Goal: Task Accomplishment & Management: Complete application form

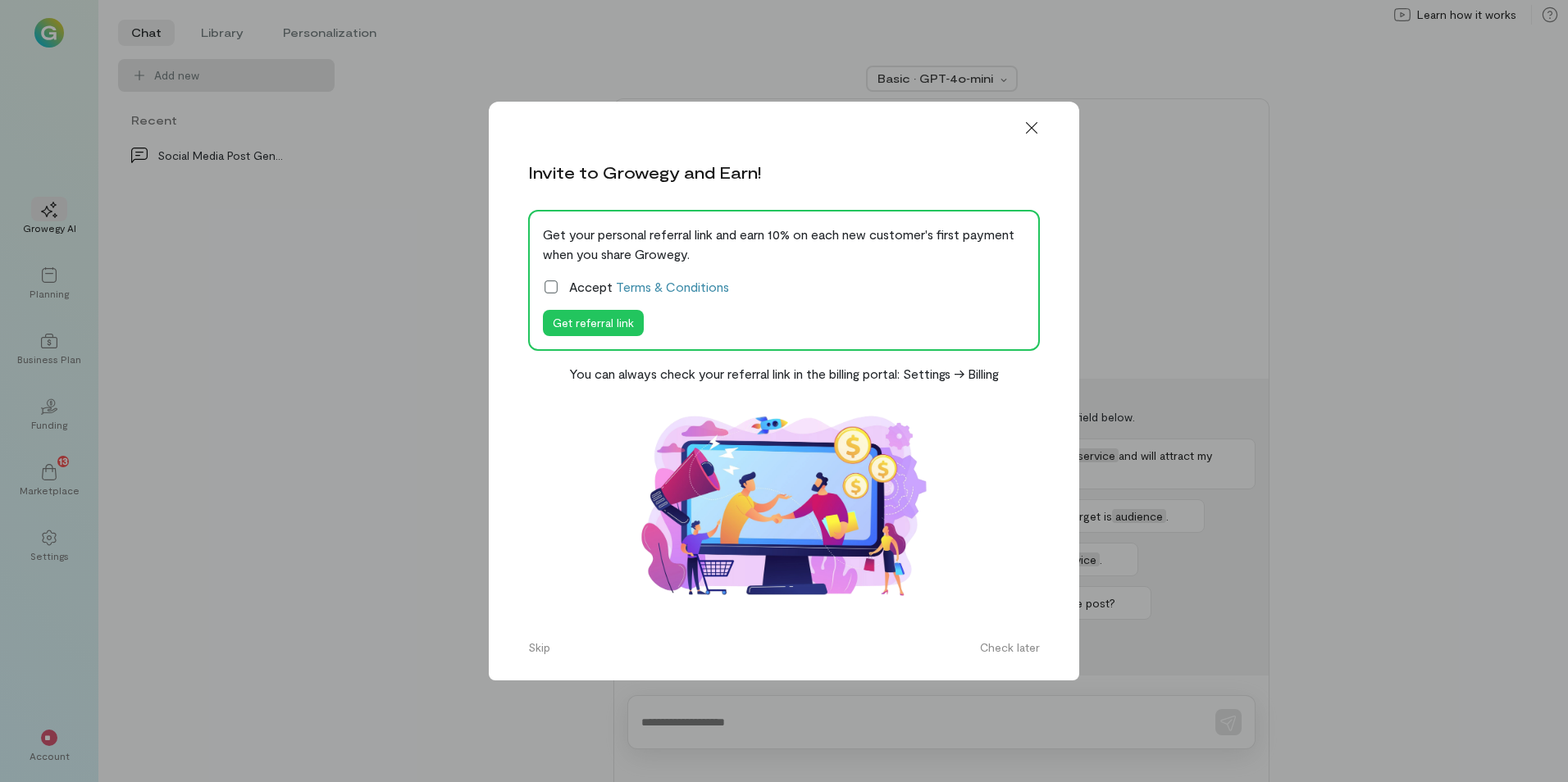
click at [552, 282] on icon at bounding box center [551, 287] width 16 height 16
click at [1044, 126] on div at bounding box center [1032, 128] width 36 height 26
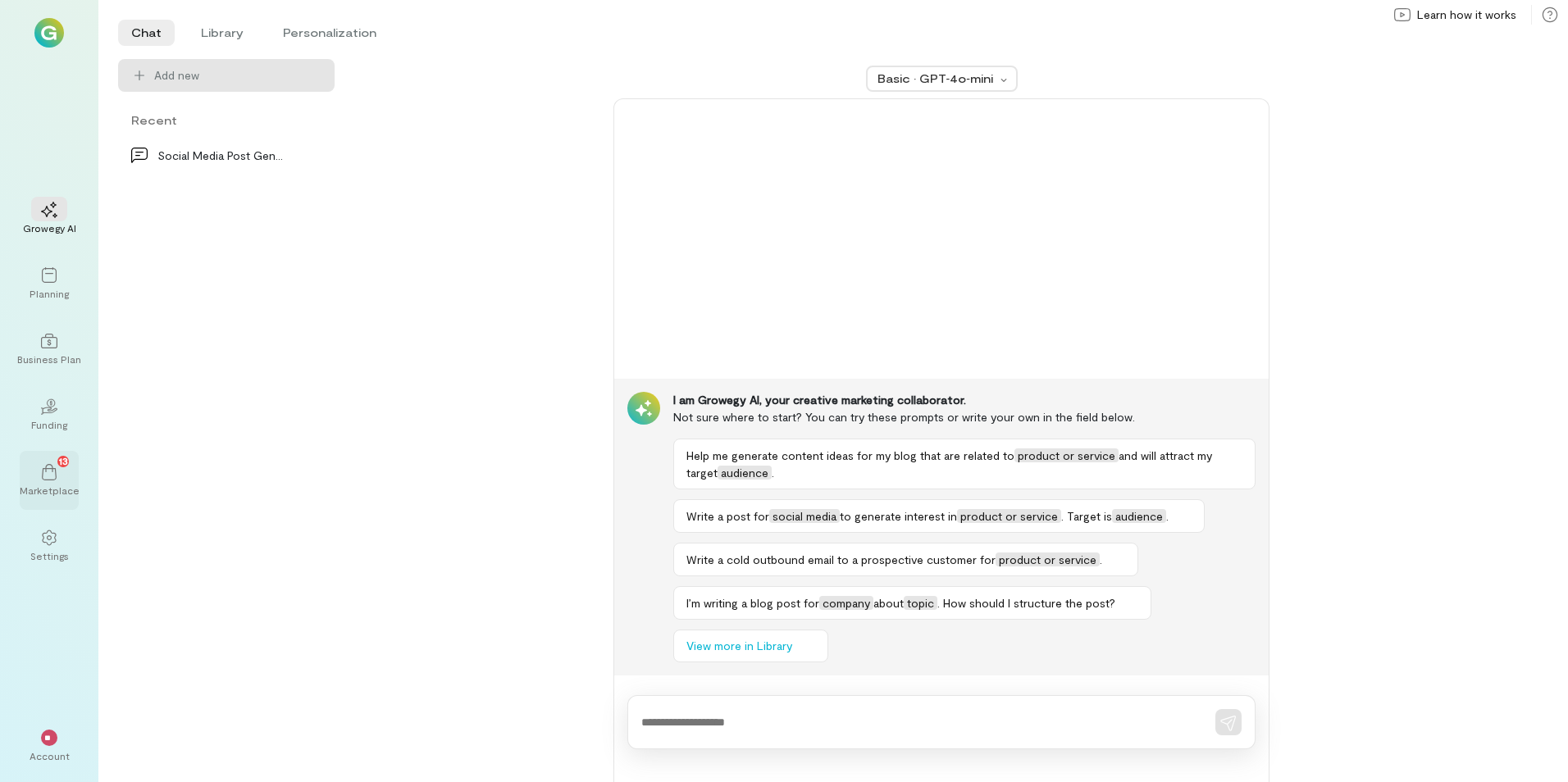
click at [36, 462] on div "13" at bounding box center [49, 471] width 36 height 24
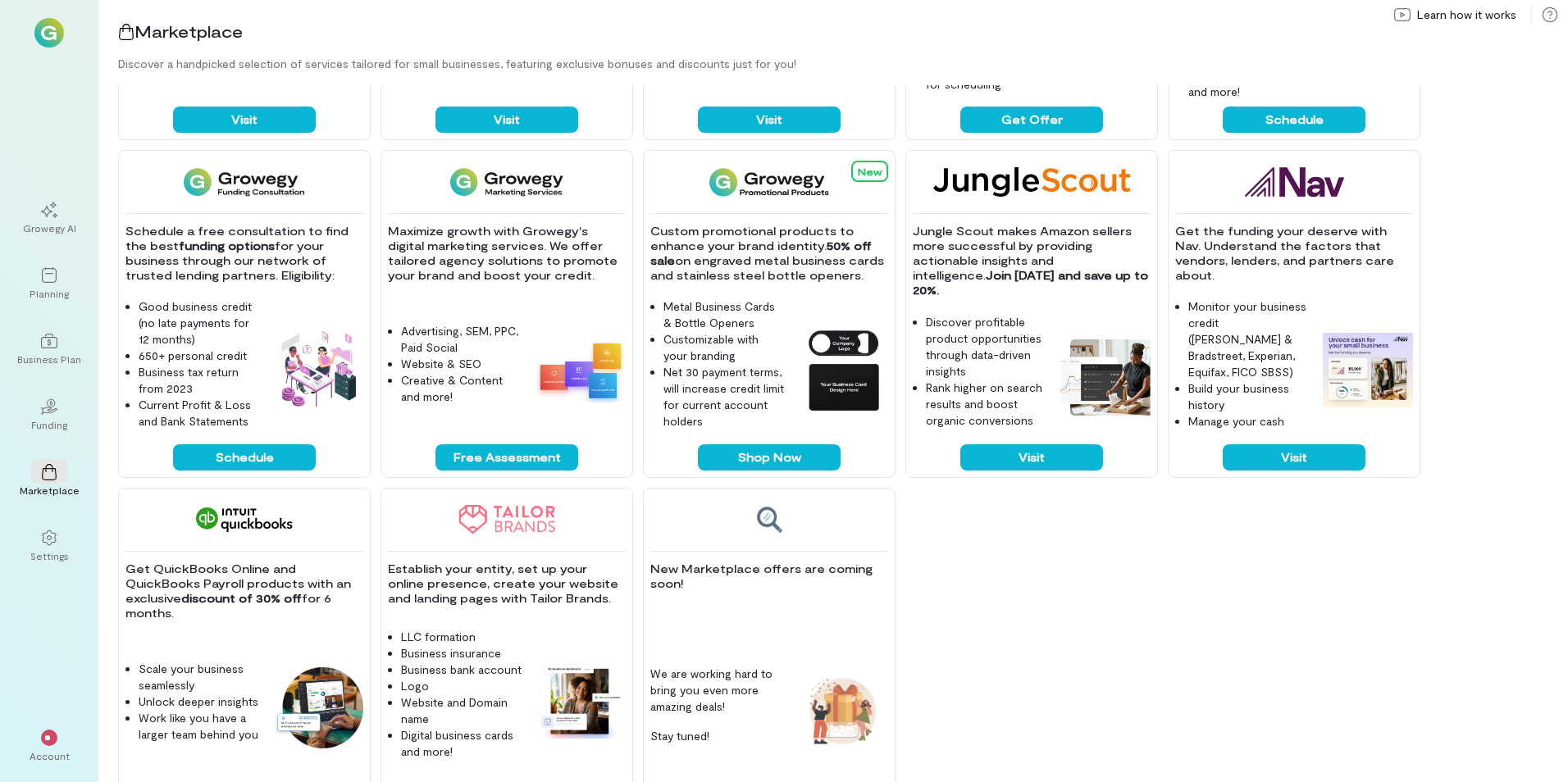
scroll to position [244, 0]
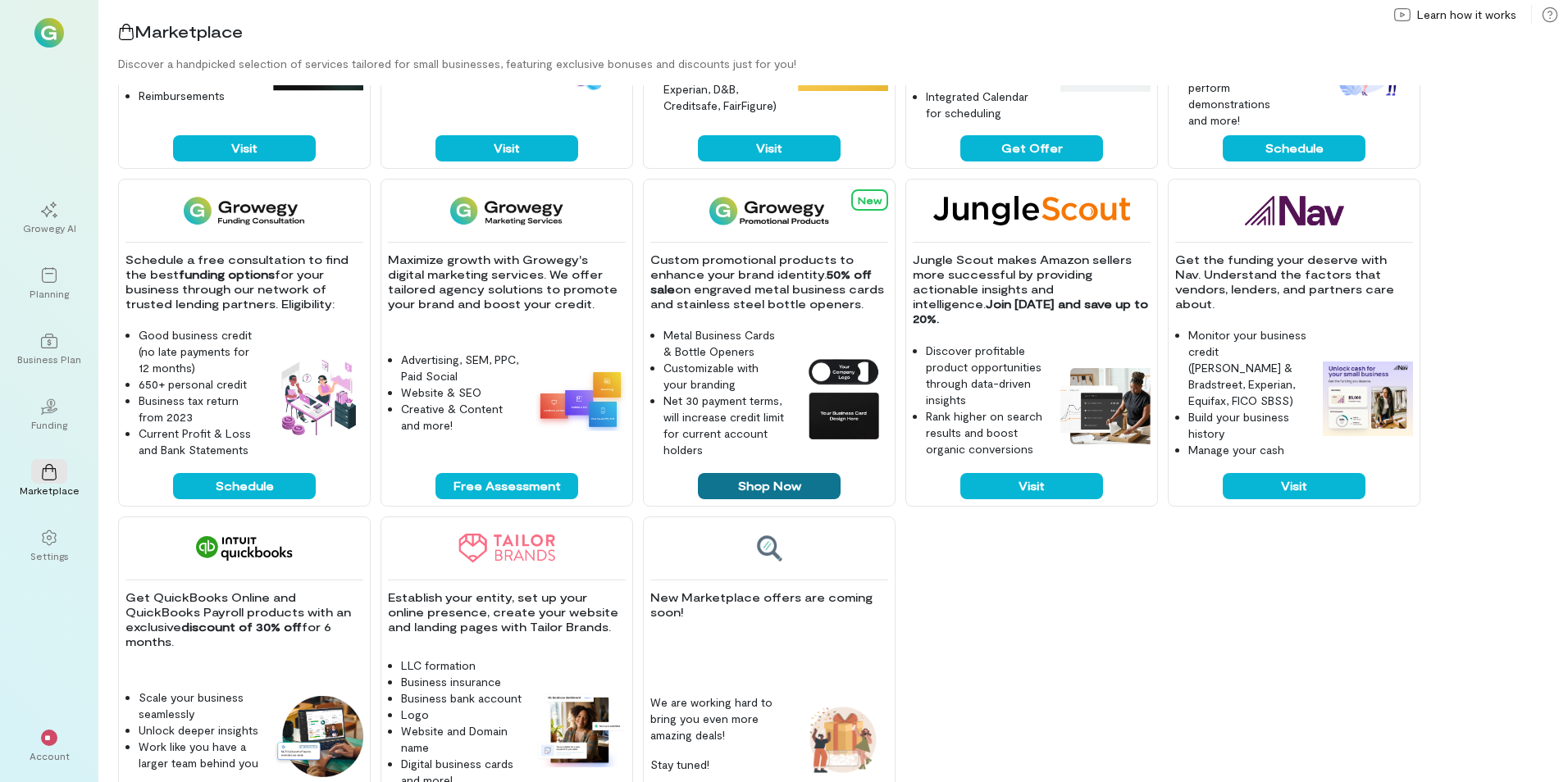
click at [774, 477] on button "Shop Now" at bounding box center [769, 486] width 143 height 26
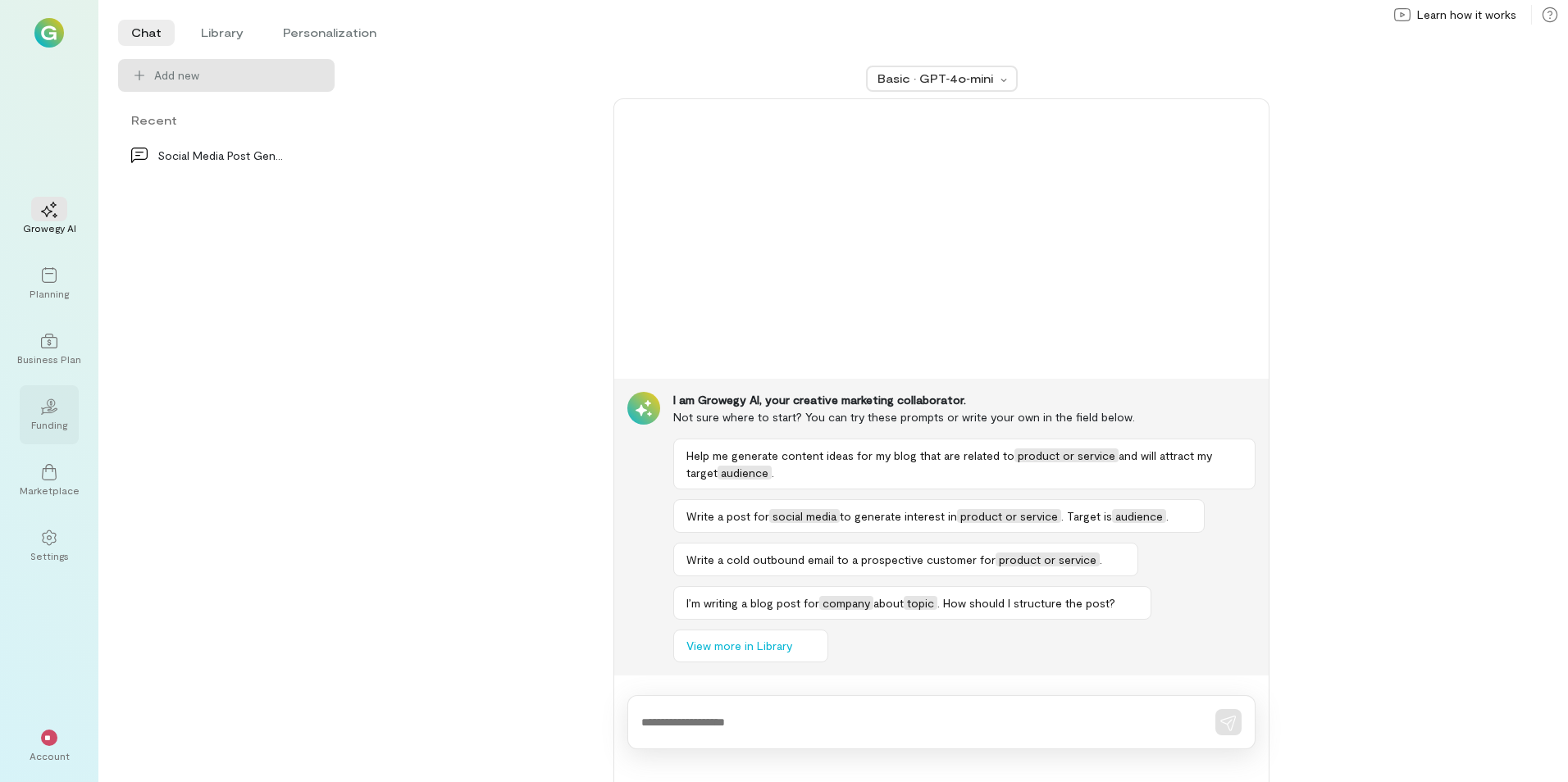
click at [62, 427] on div "Funding" at bounding box center [49, 424] width 36 height 13
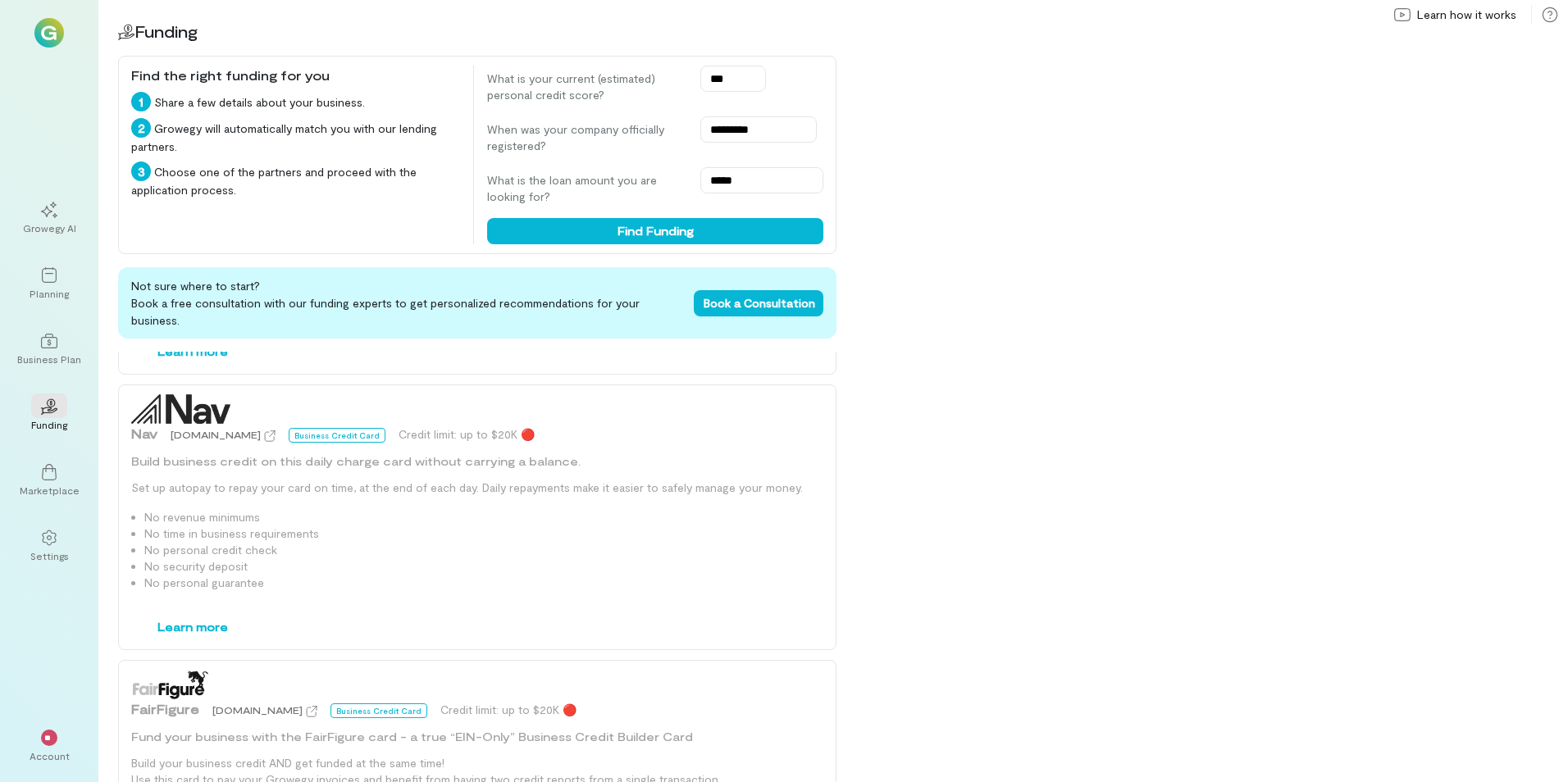
scroll to position [11, 0]
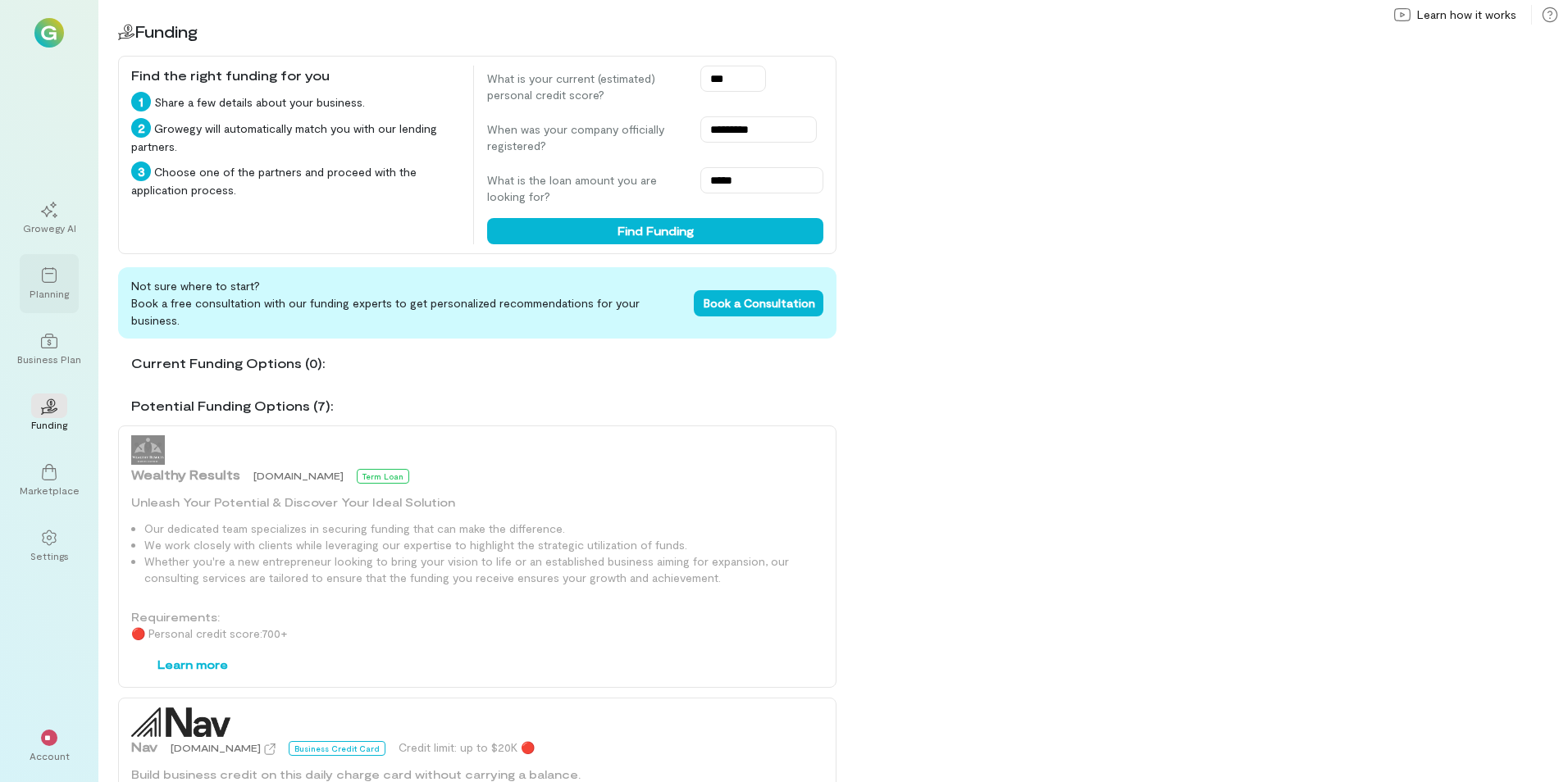
click at [64, 284] on div at bounding box center [49, 275] width 36 height 24
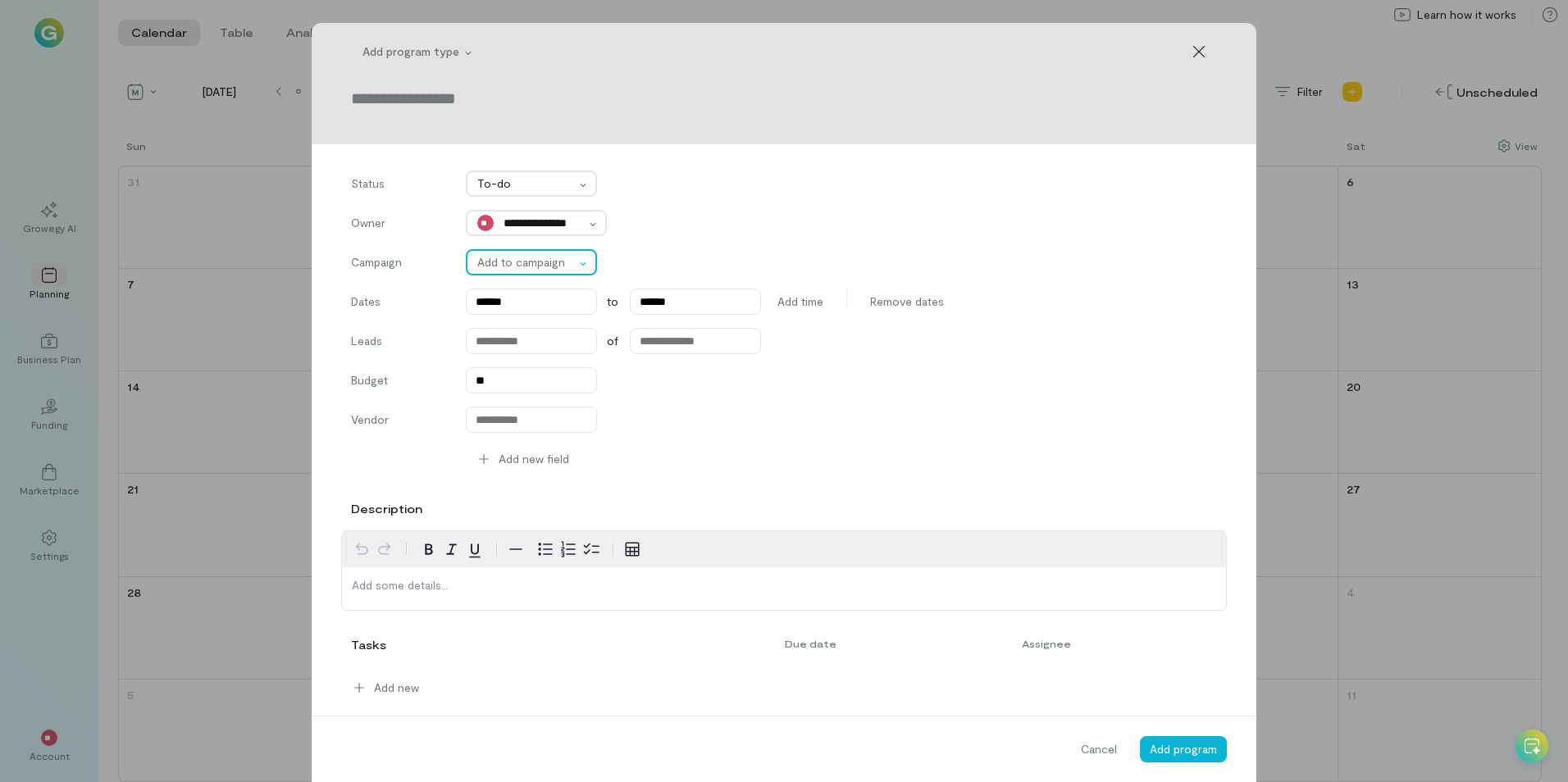
click at [558, 261] on div at bounding box center [526, 262] width 98 height 20
click at [569, 333] on input "number" at bounding box center [531, 341] width 131 height 26
click at [557, 389] on input "**" at bounding box center [531, 380] width 131 height 26
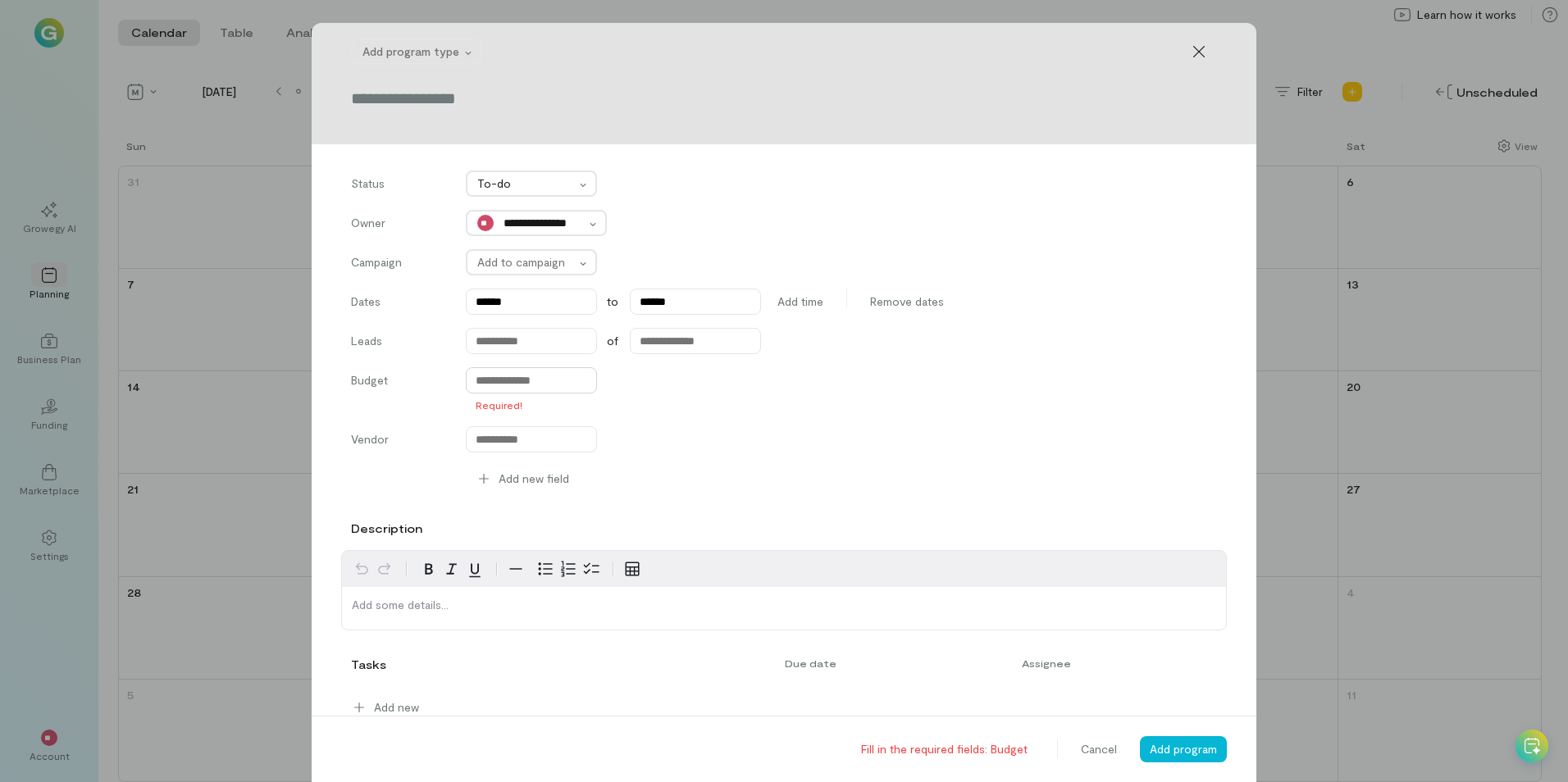
type input "**"
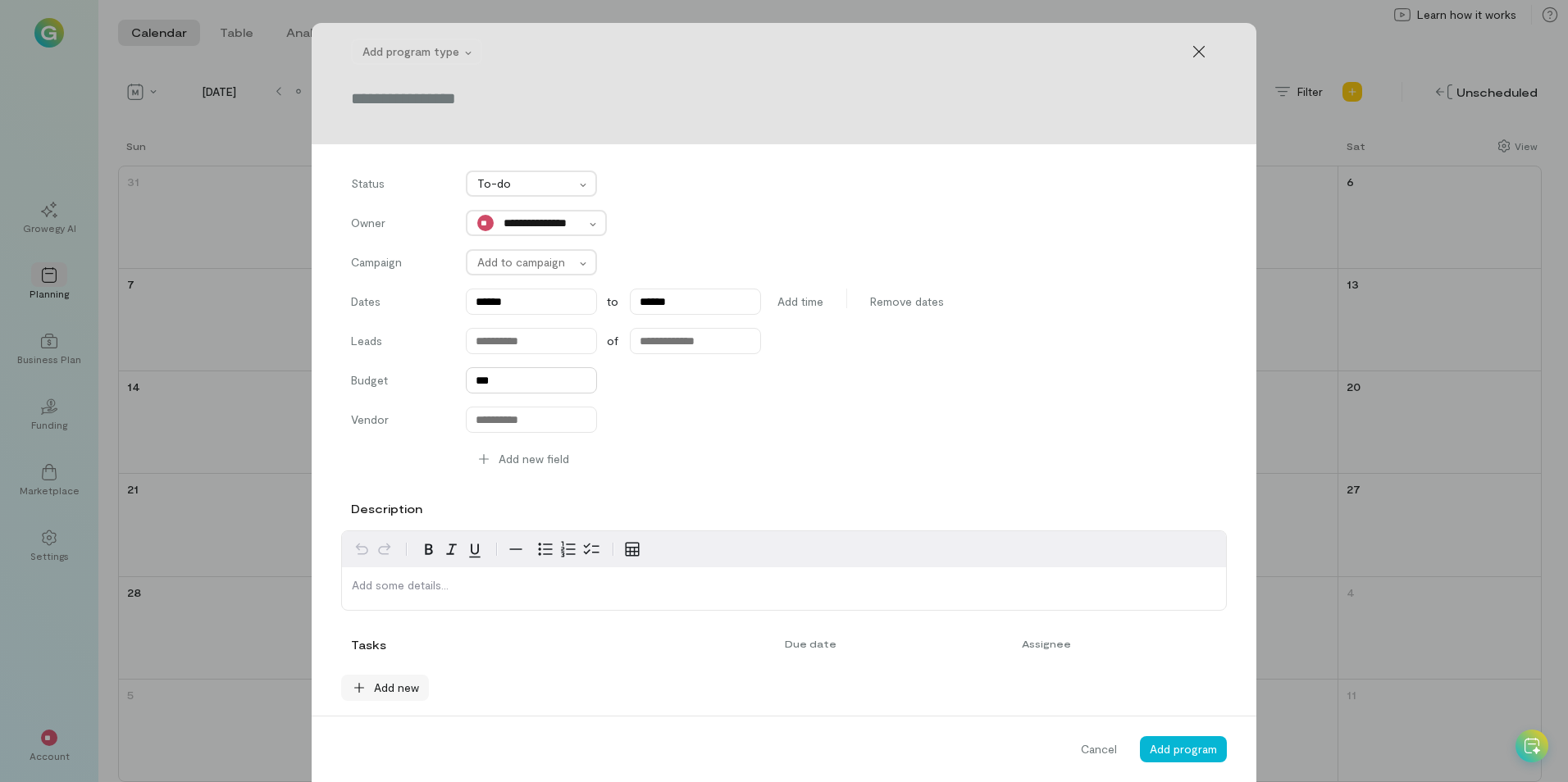
type input "***"
click at [387, 680] on span "Add new" at bounding box center [397, 688] width 45 height 16
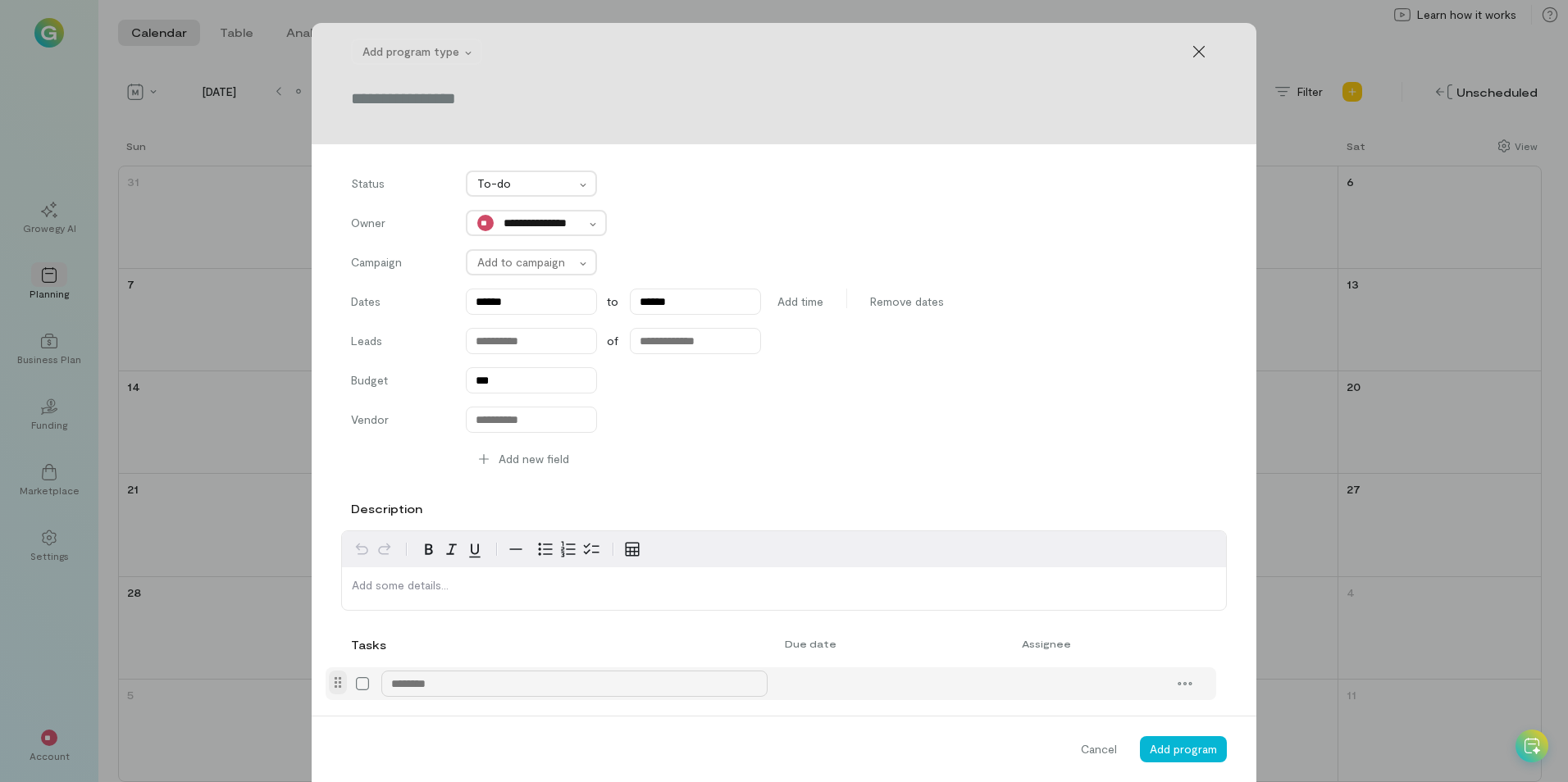
click at [433, 678] on textarea at bounding box center [574, 684] width 386 height 26
type textarea "*********"
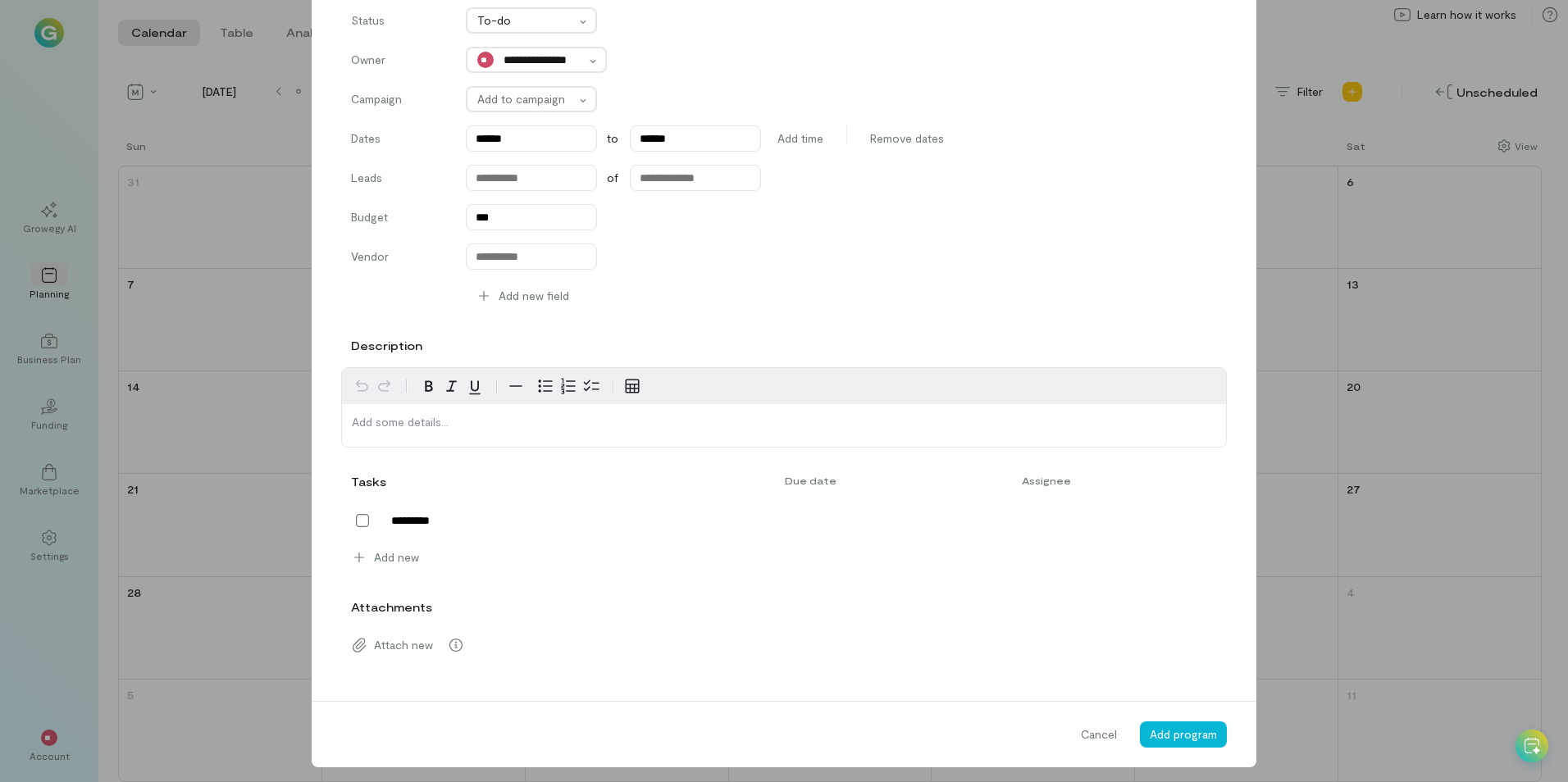
scroll to position [171, 0]
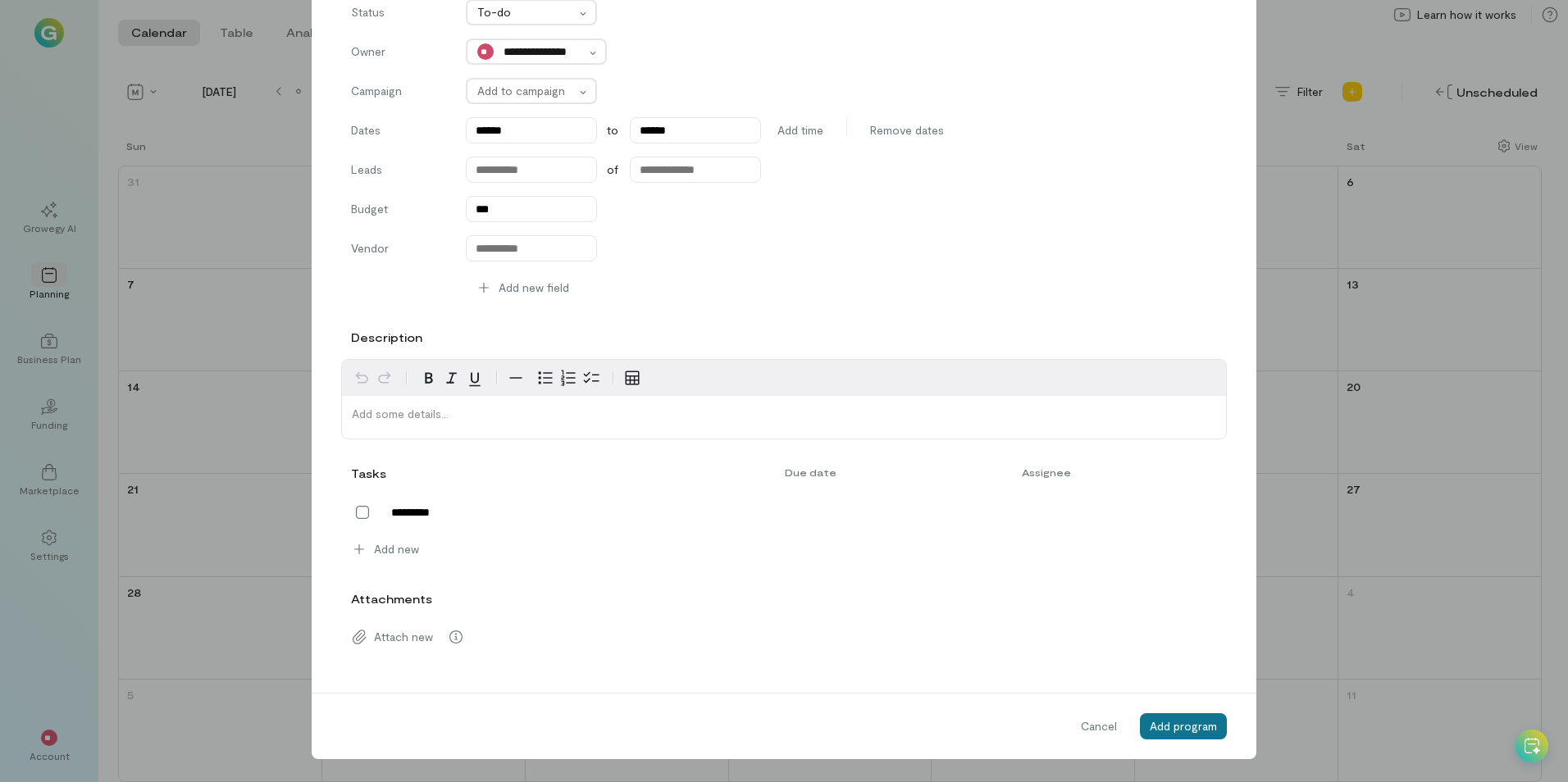
click at [1185, 731] on span "Add program" at bounding box center [1183, 726] width 68 height 14
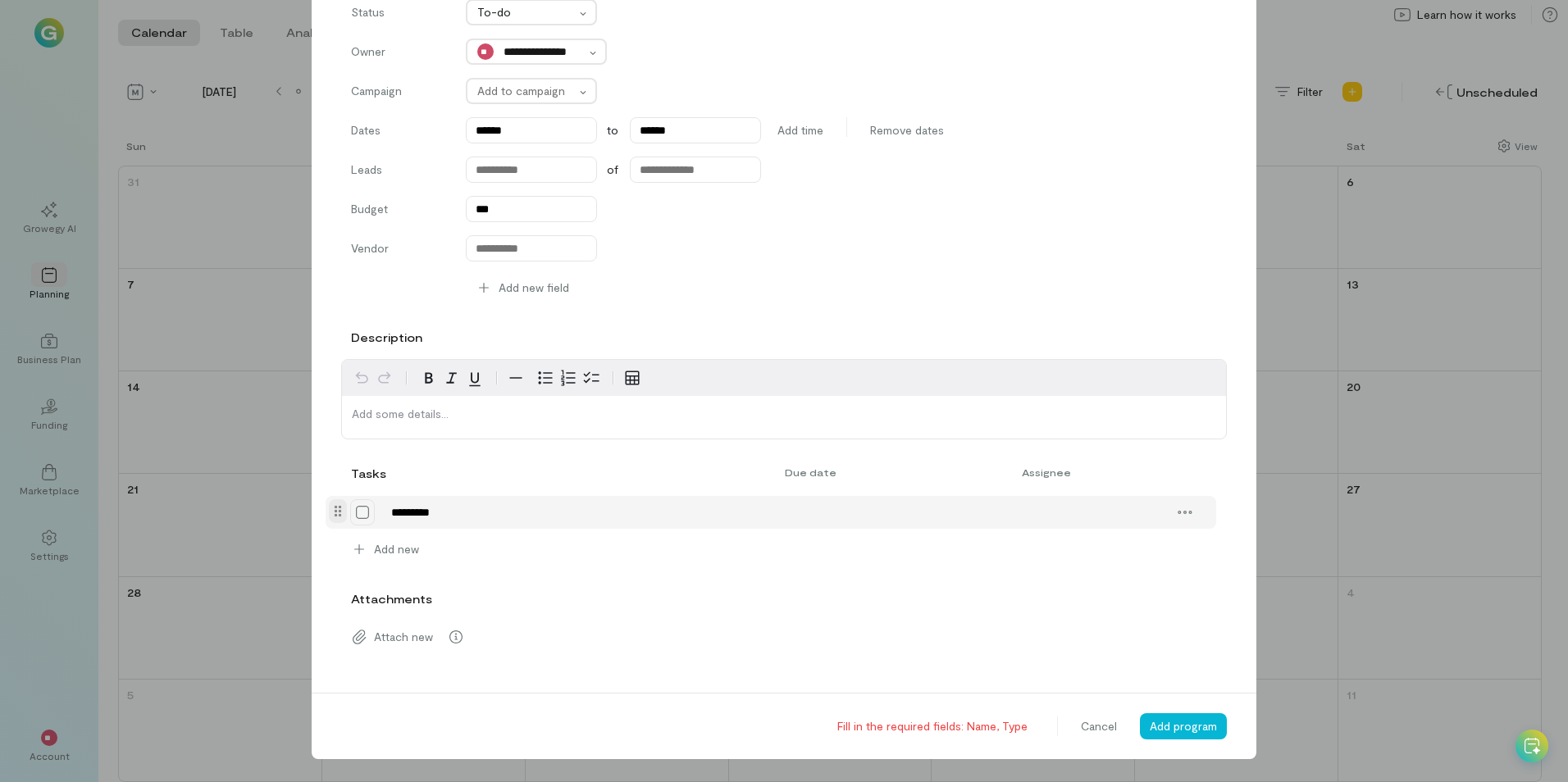
click at [354, 511] on icon at bounding box center [362, 512] width 16 height 16
click at [0, 0] on icon at bounding box center [0, 0] width 0 height 0
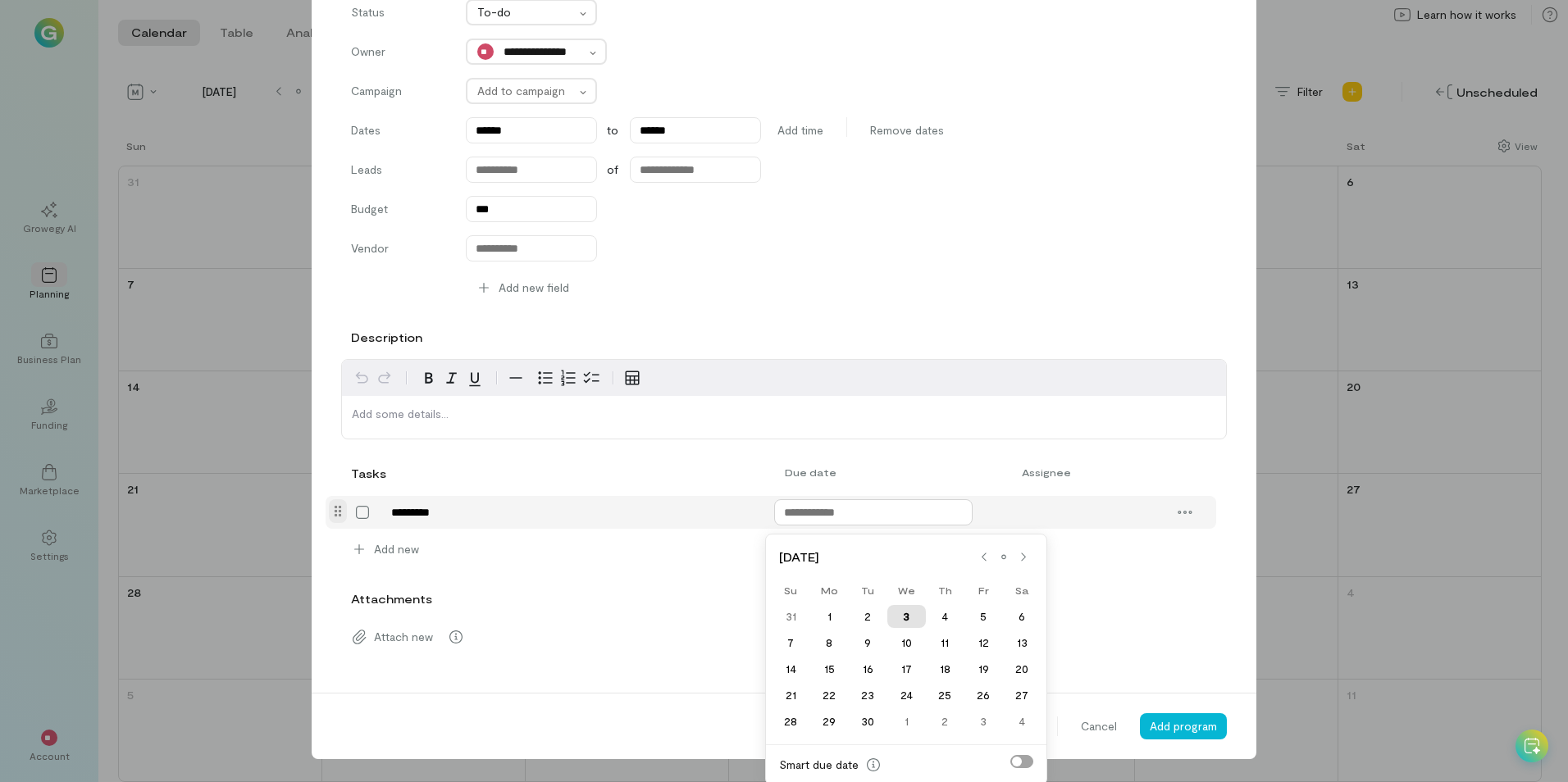
click at [878, 517] on input "text" at bounding box center [873, 513] width 198 height 26
click at [899, 612] on div "3" at bounding box center [906, 617] width 39 height 23
type input "******"
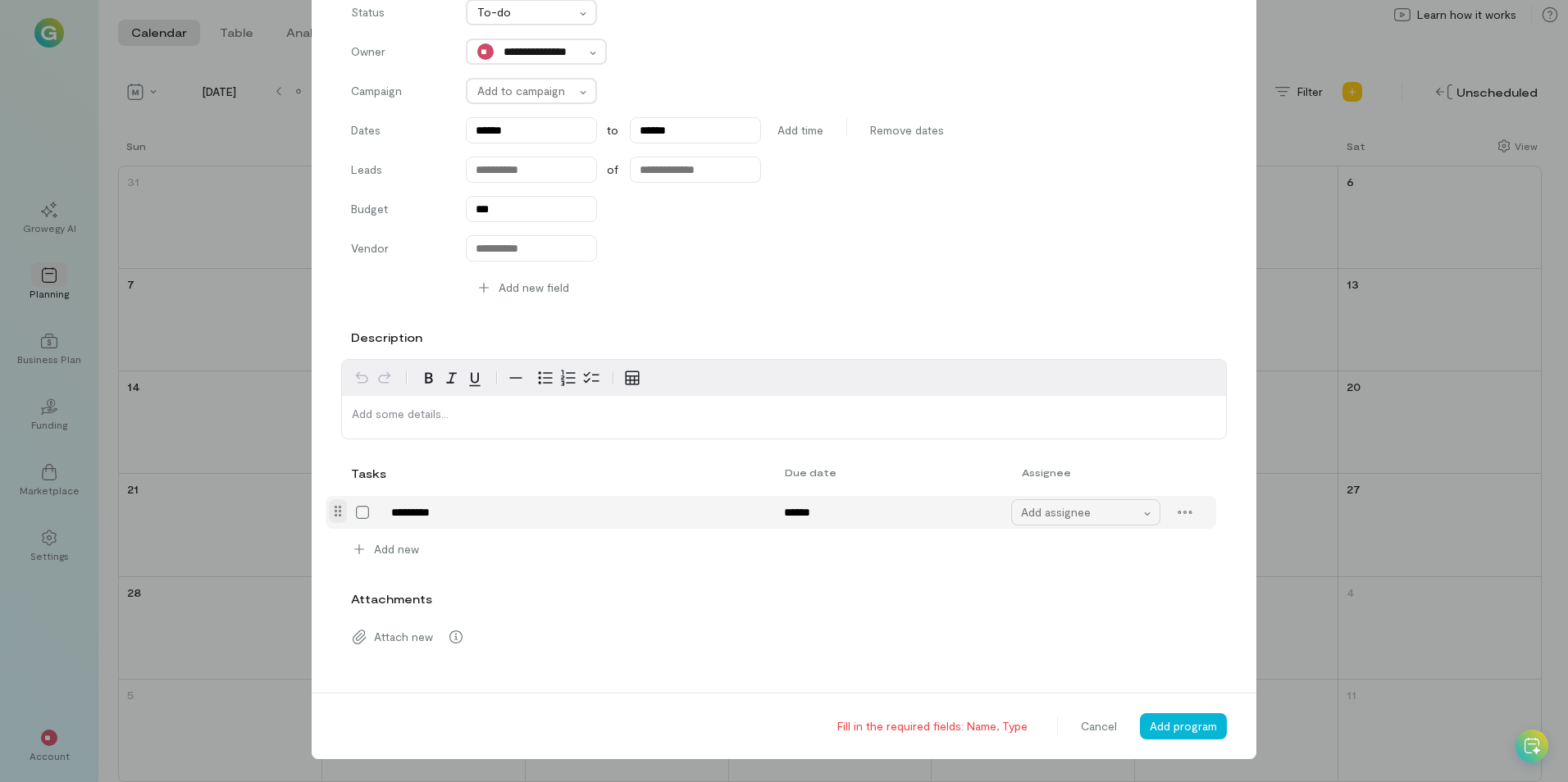
click at [1025, 504] on div "Add assignee" at bounding box center [1081, 512] width 120 height 16
click at [1047, 578] on span "**********" at bounding box center [1088, 585] width 81 height 16
click at [1150, 715] on button "Add program" at bounding box center [1183, 727] width 87 height 26
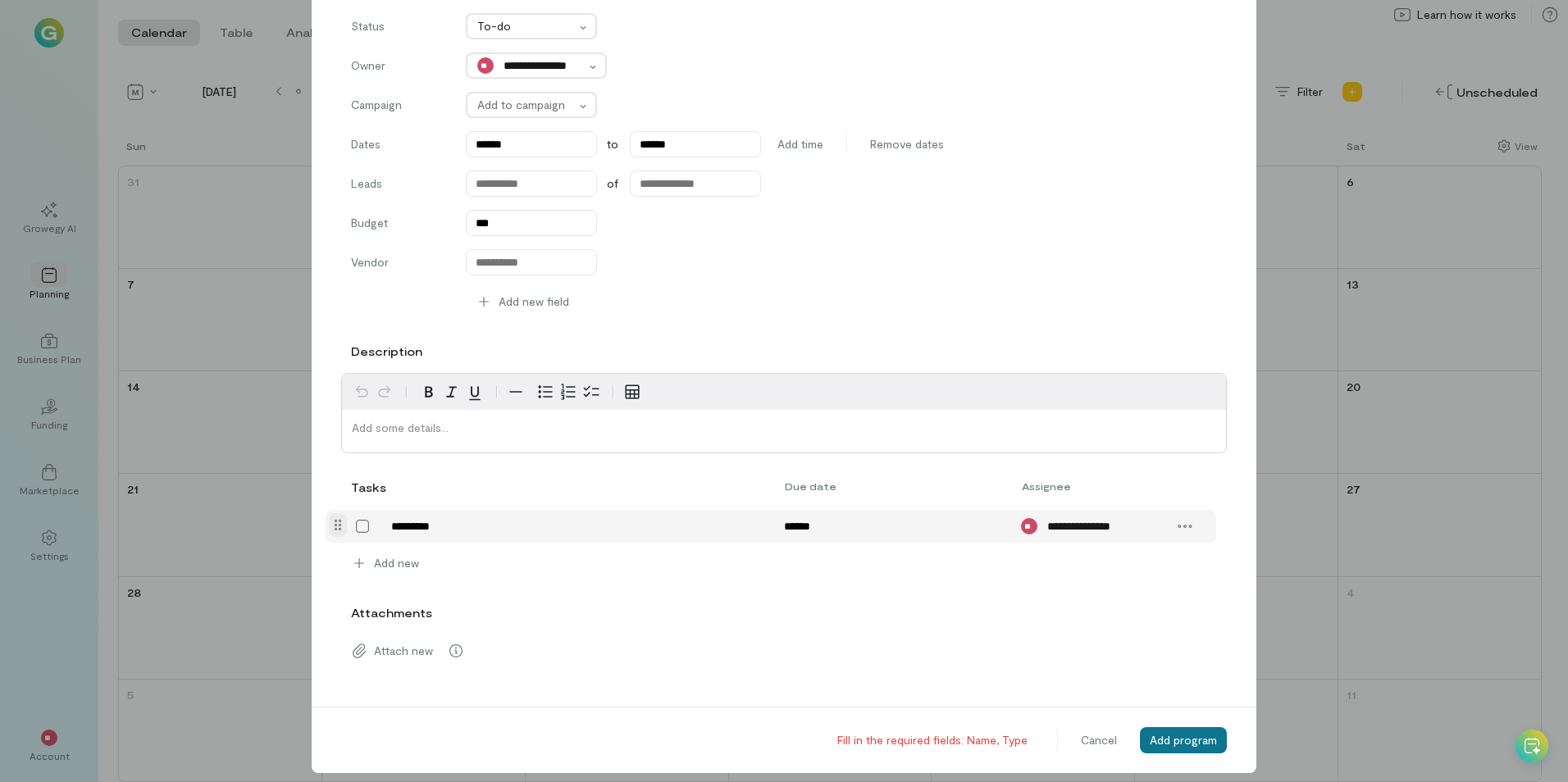
scroll to position [164, 0]
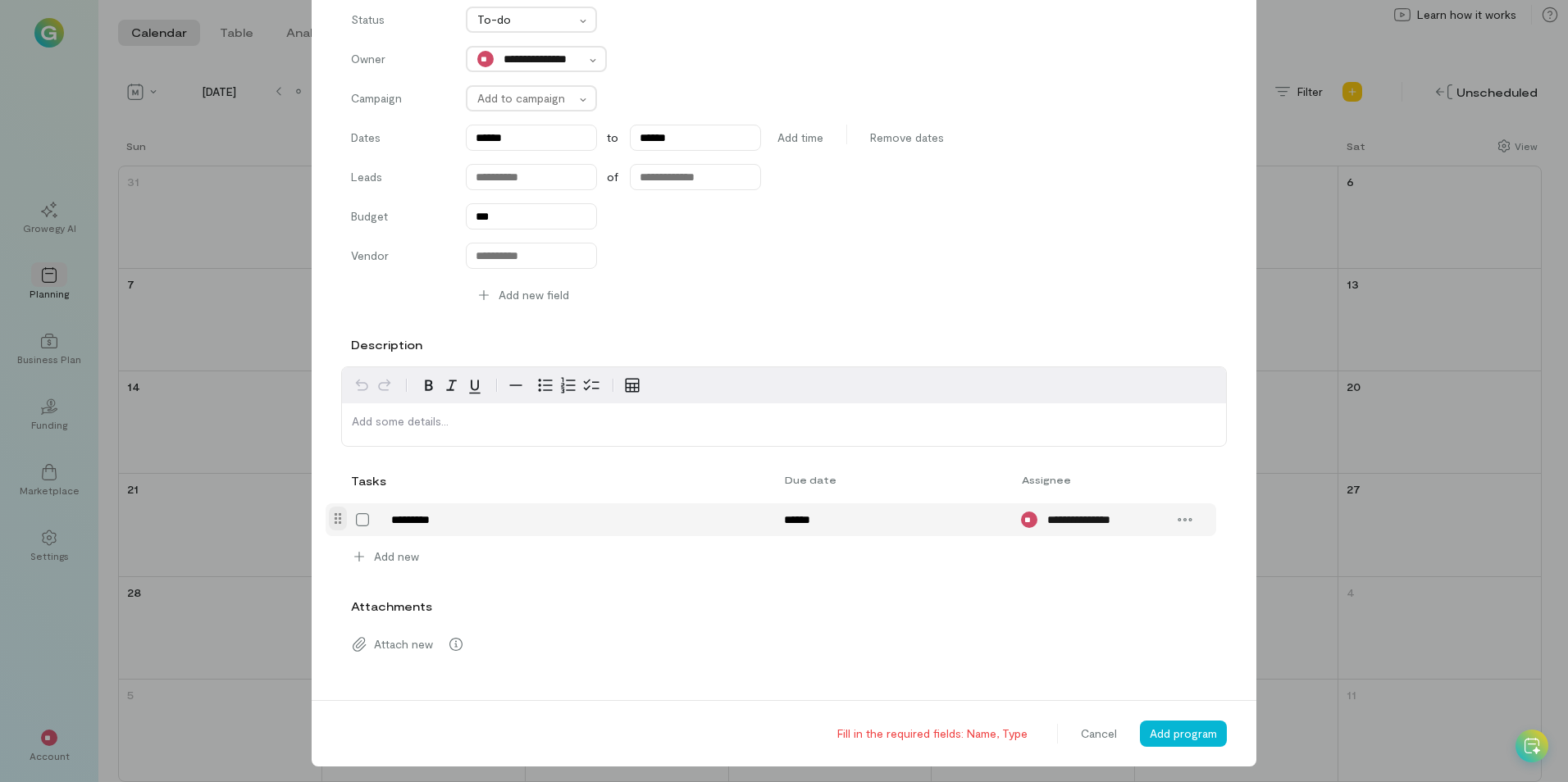
click at [908, 733] on div "Fill in the required fields: Name, Type" at bounding box center [933, 734] width 191 height 16
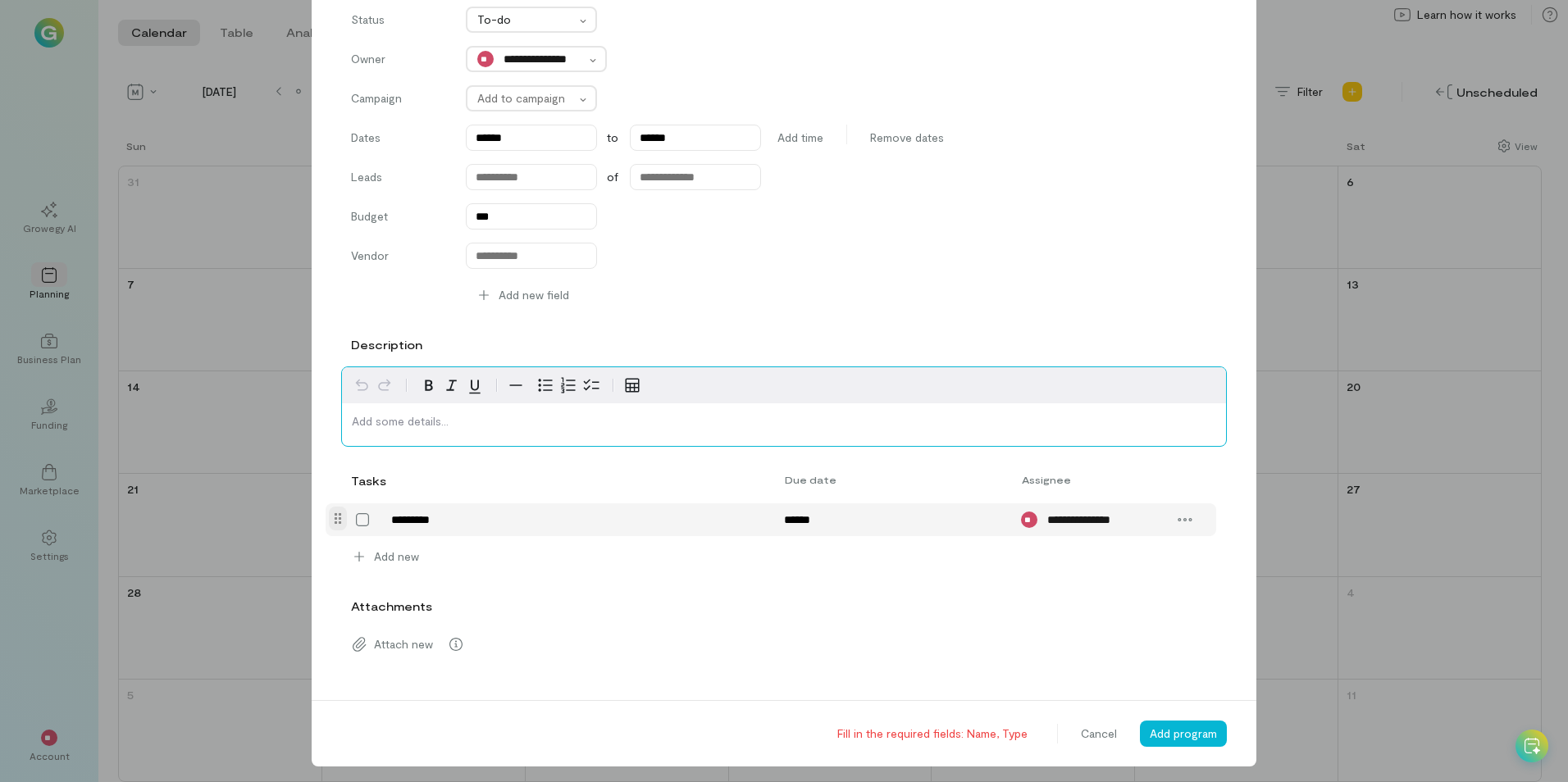
click at [543, 413] on p "editable markdown" at bounding box center [784, 421] width 865 height 16
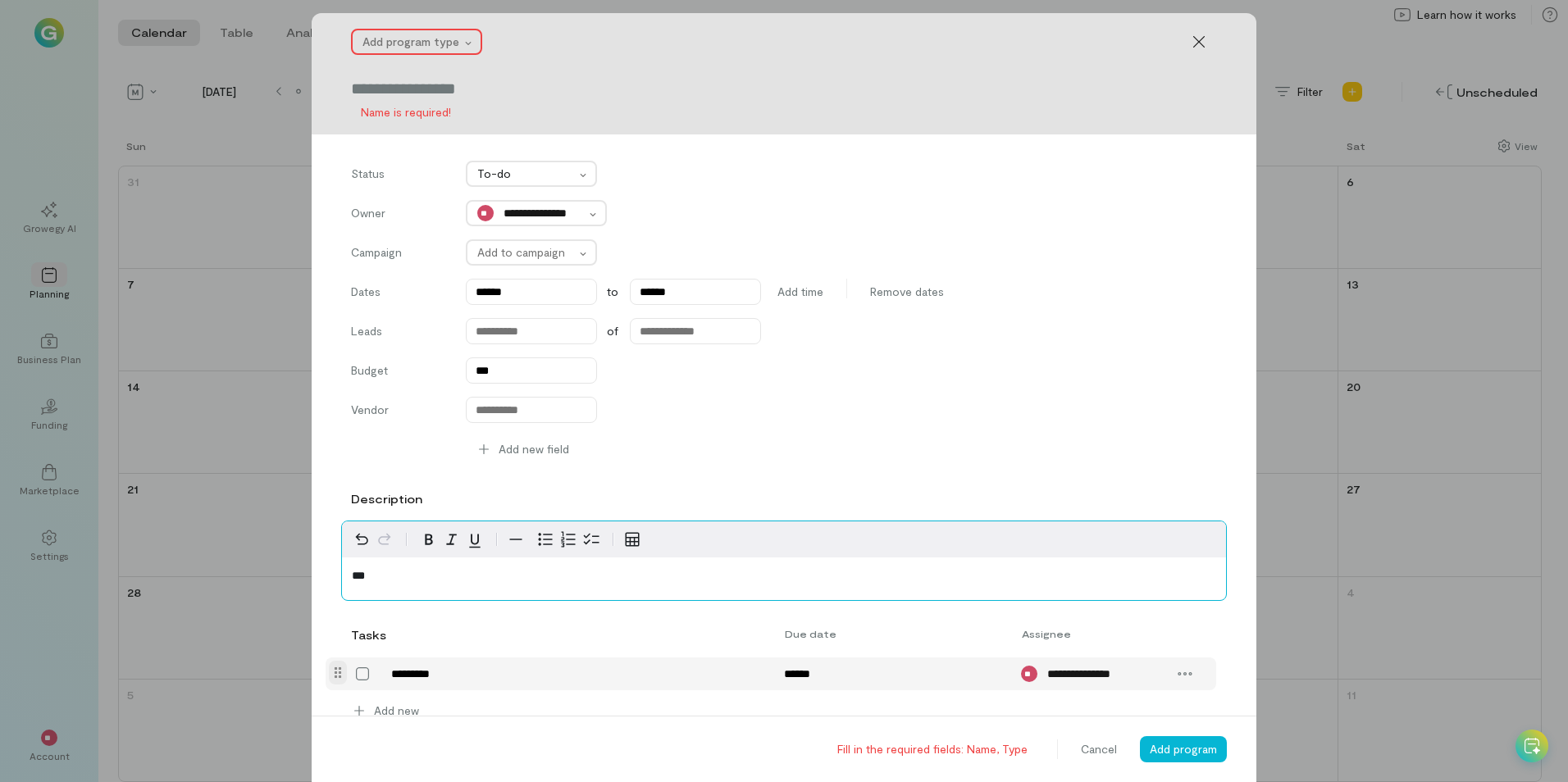
scroll to position [0, 0]
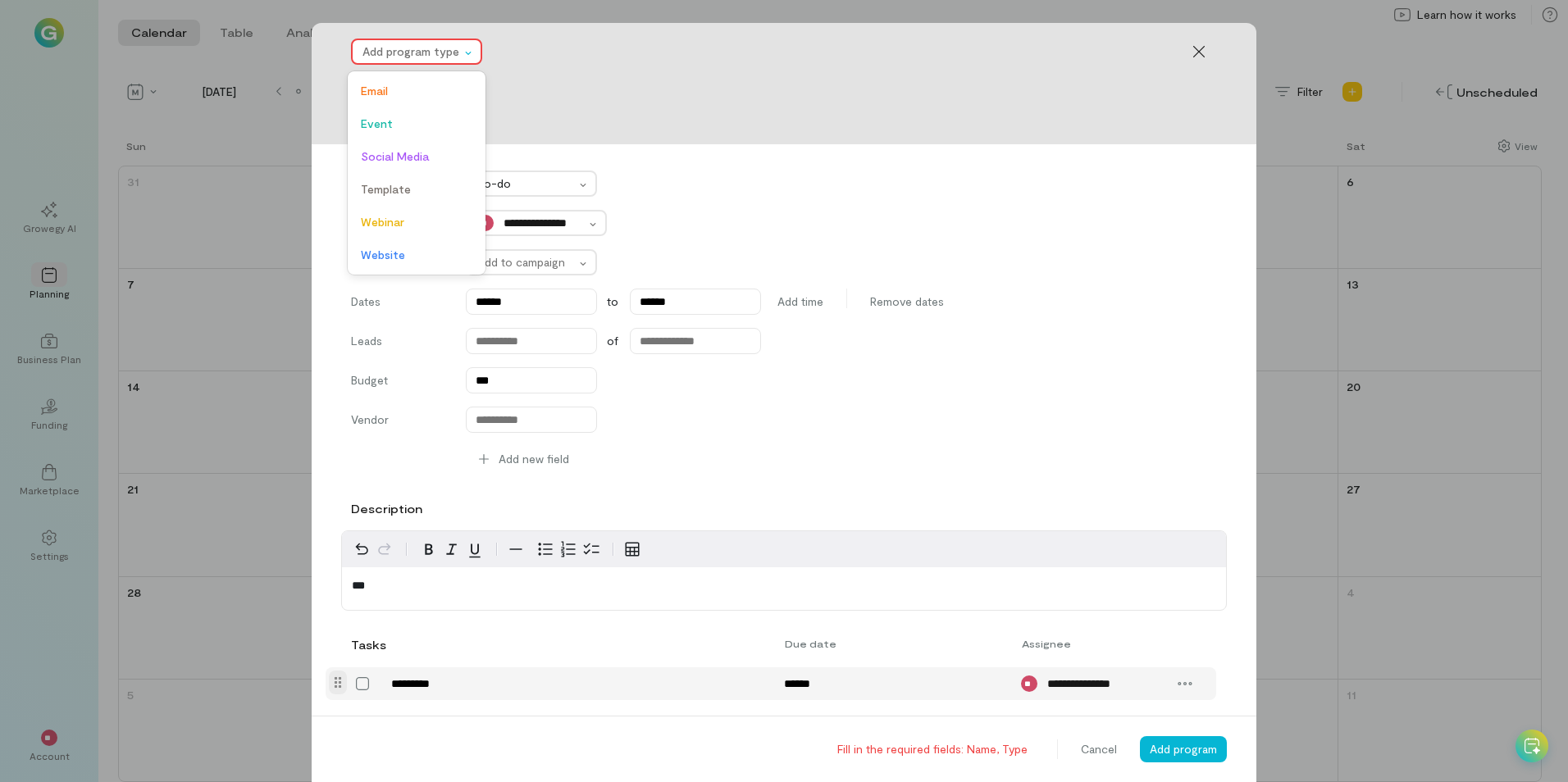
click at [455, 46] on div "Add program type" at bounding box center [407, 51] width 109 height 23
click at [436, 127] on span "Event" at bounding box center [417, 124] width 112 height 16
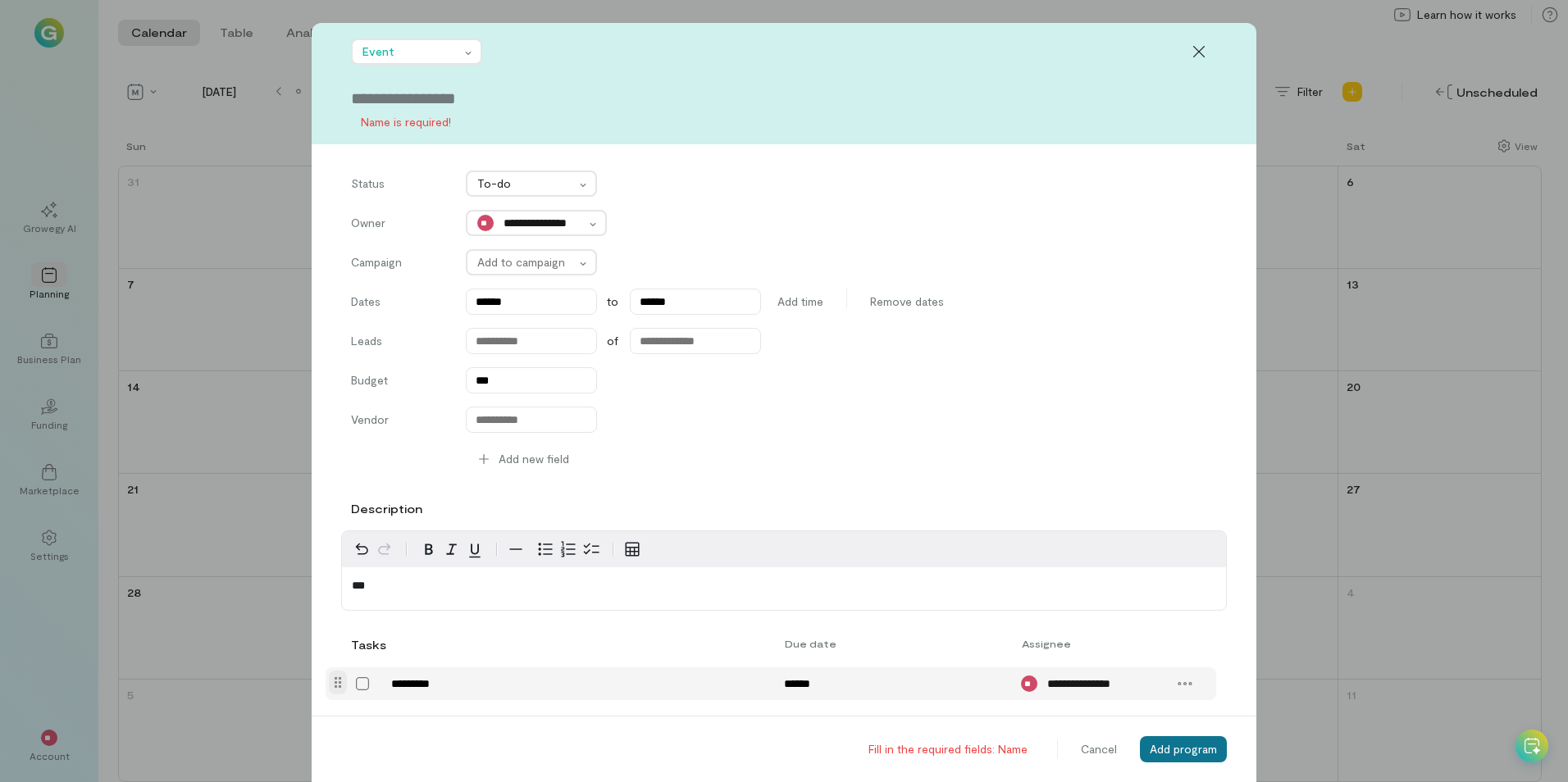
click at [1166, 740] on button "Add program" at bounding box center [1183, 749] width 87 height 26
click at [441, 122] on div "Name is required!" at bounding box center [784, 122] width 866 height 17
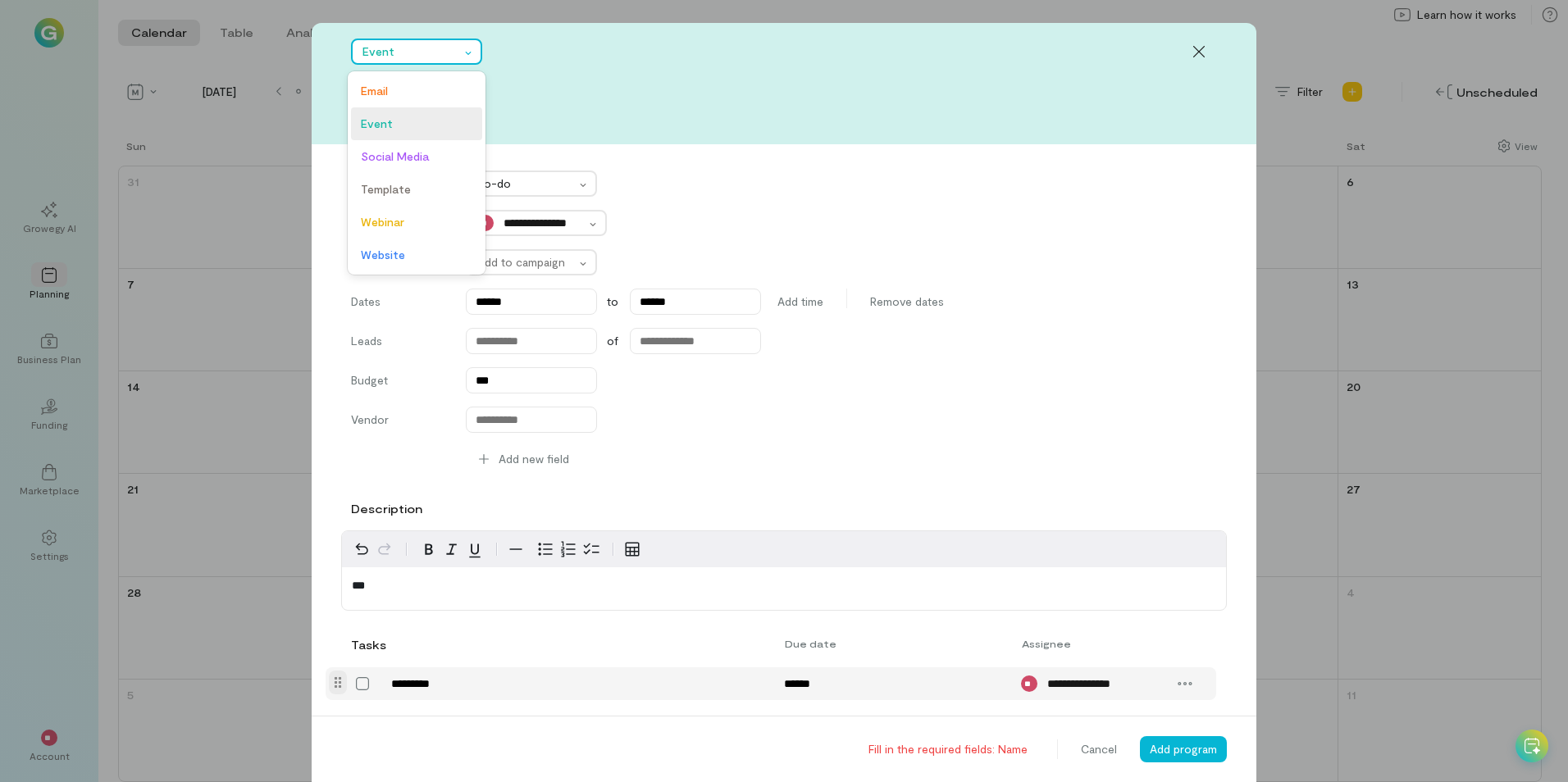
click at [470, 47] on div at bounding box center [471, 51] width 19 height 16
click at [428, 157] on span "Social Media" at bounding box center [417, 156] width 112 height 16
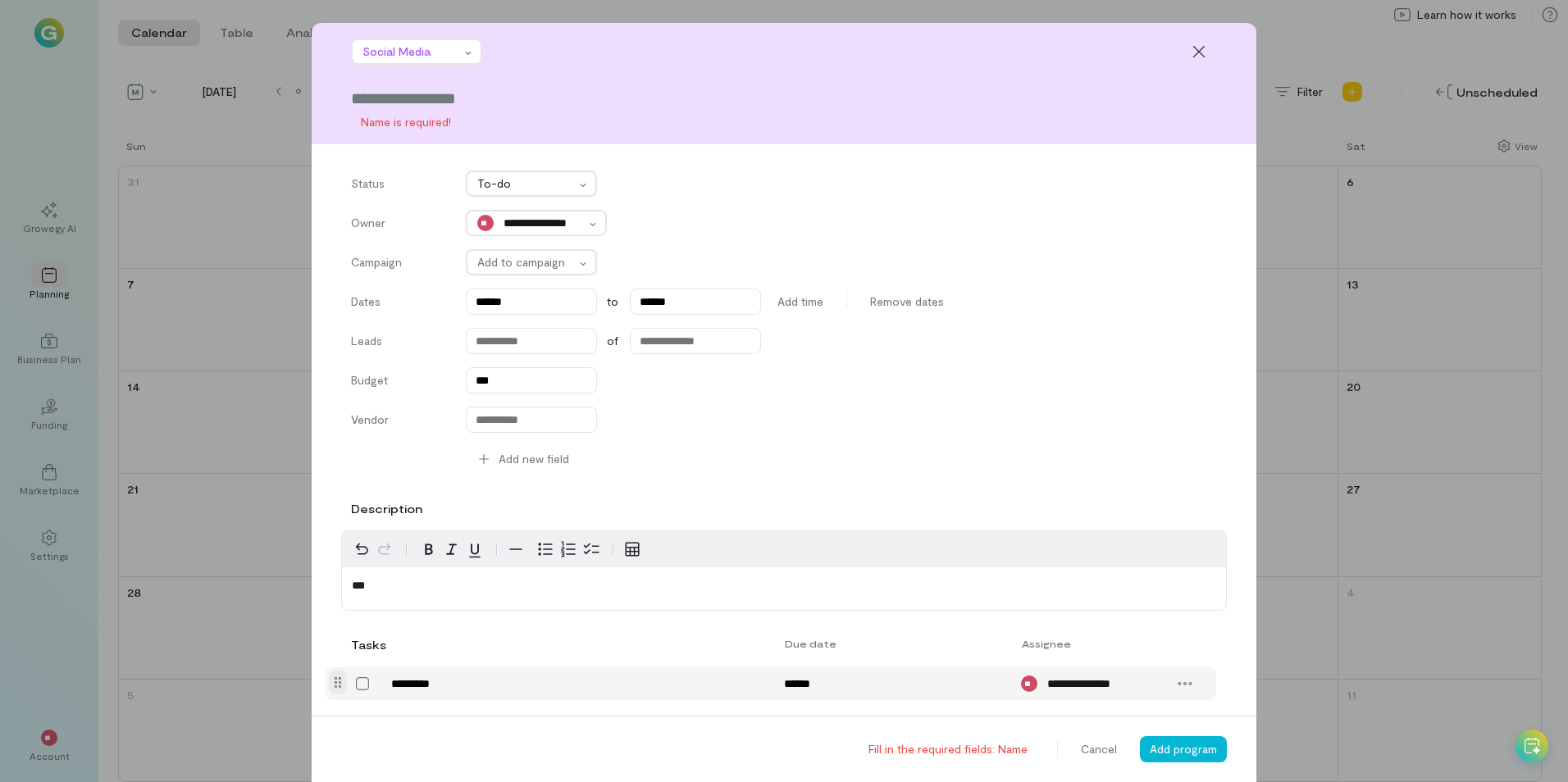
click at [1161, 781] on div "Fill in the required fields: Name Cancel Add program" at bounding box center [784, 749] width 945 height 67
click at [1188, 42] on div at bounding box center [1199, 52] width 36 height 26
